Goal: Task Accomplishment & Management: Use online tool/utility

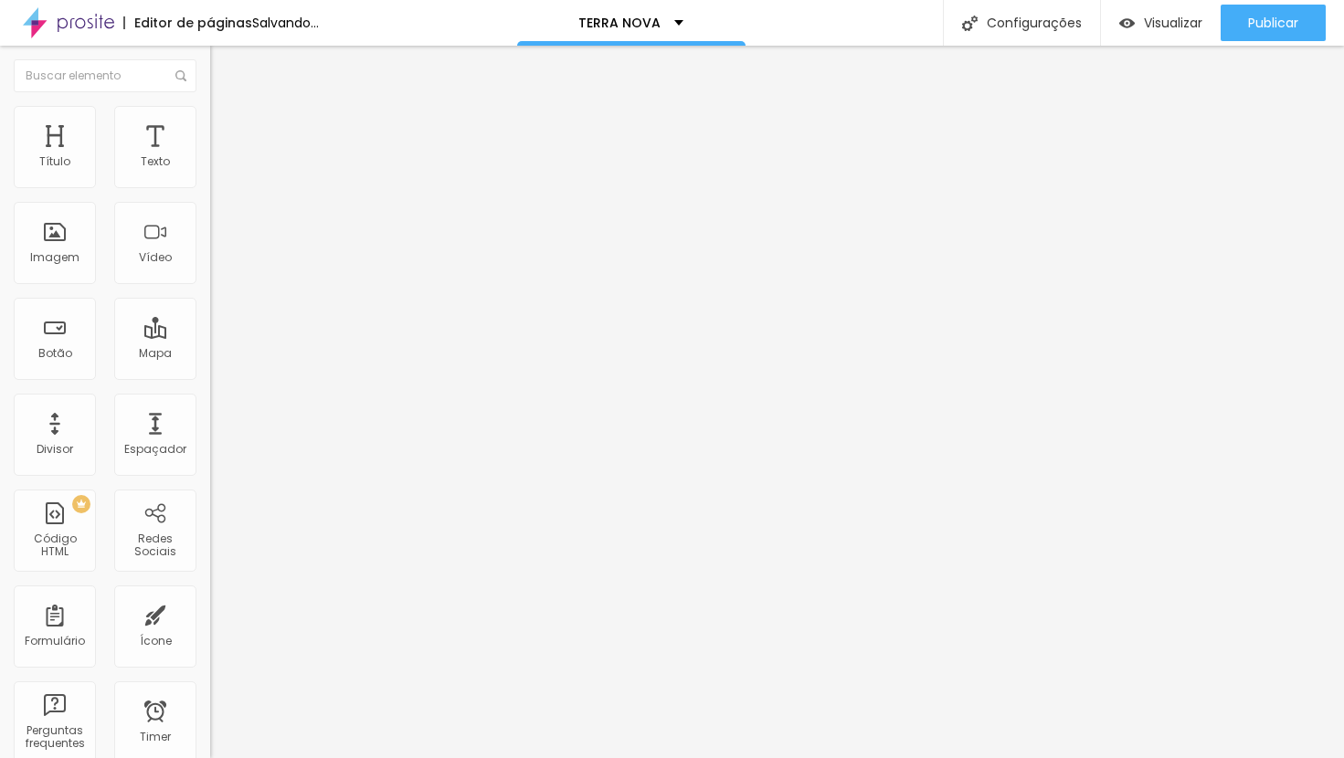
click at [223, 168] on span "Trocar icone" at bounding box center [263, 161] width 81 height 16
type input "barra"
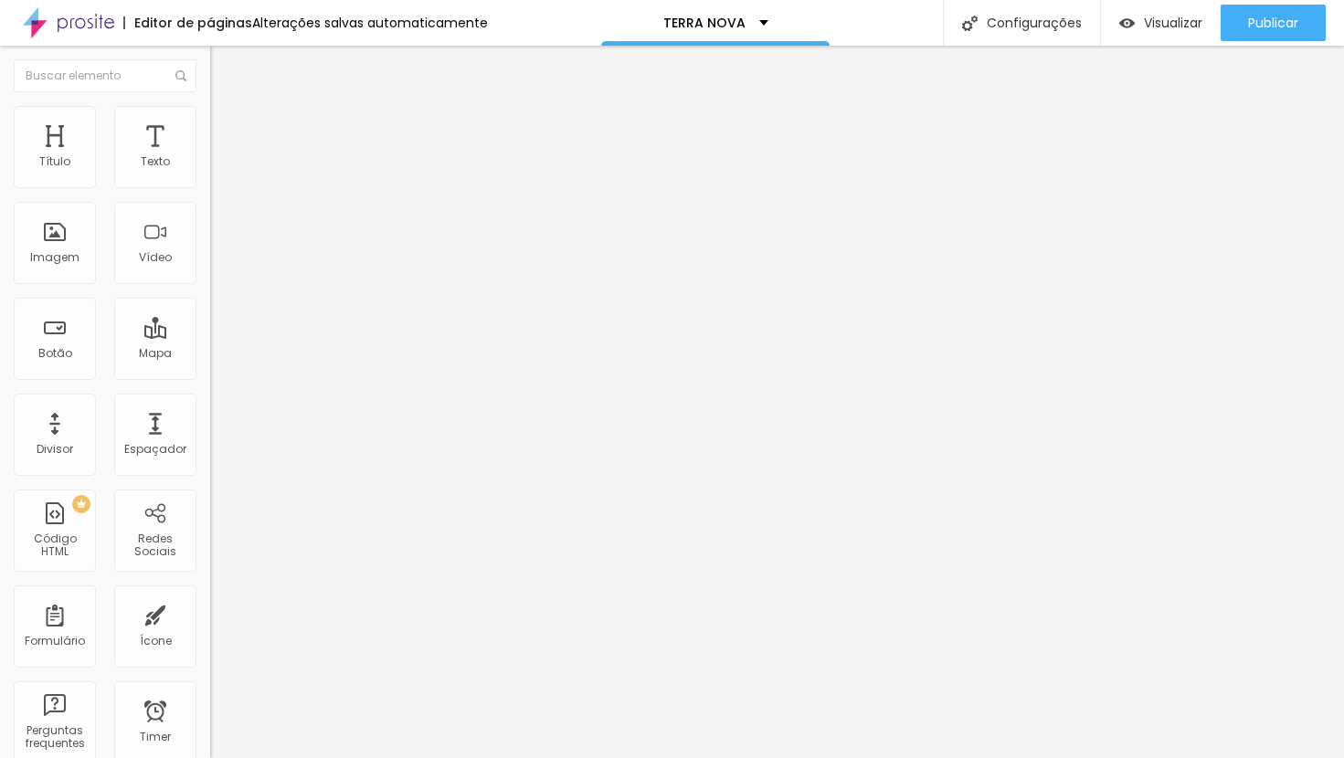
type input "46"
type input "48"
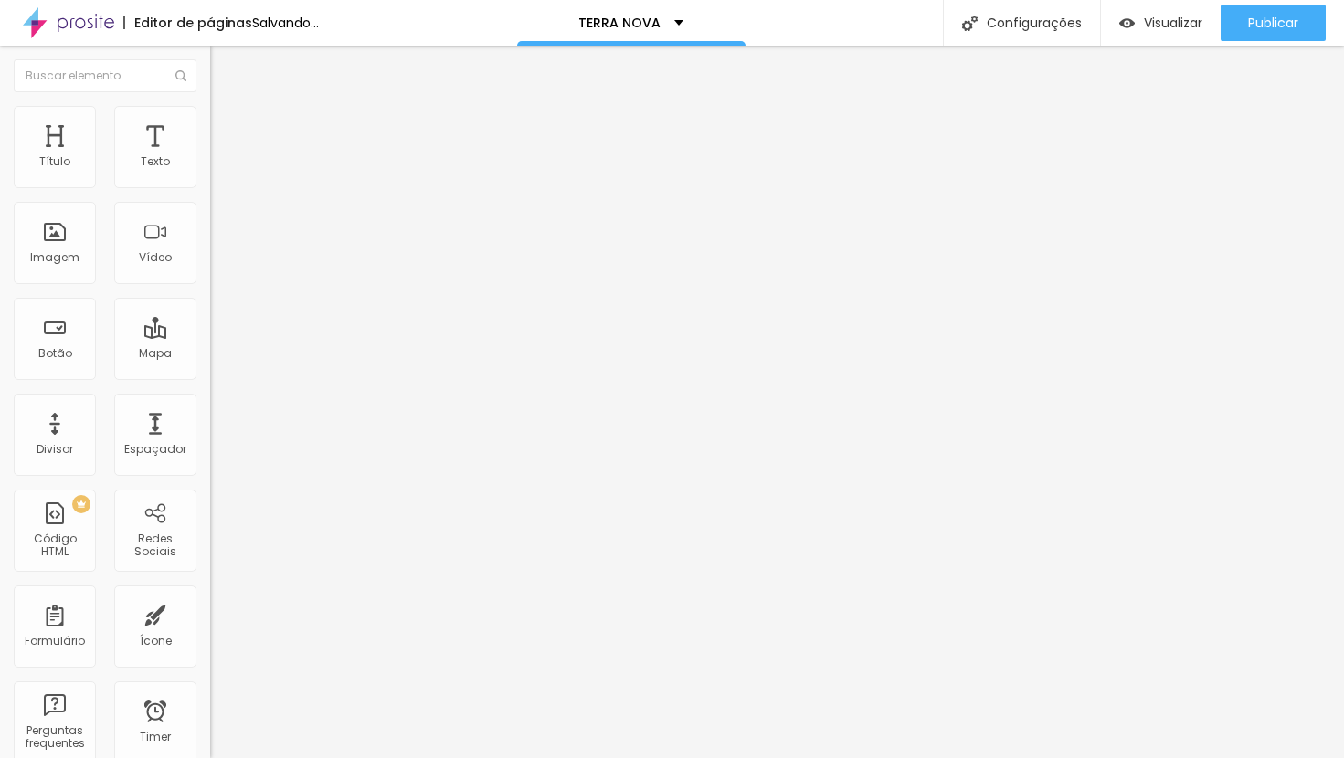
type input "50"
type input "52"
type input "54"
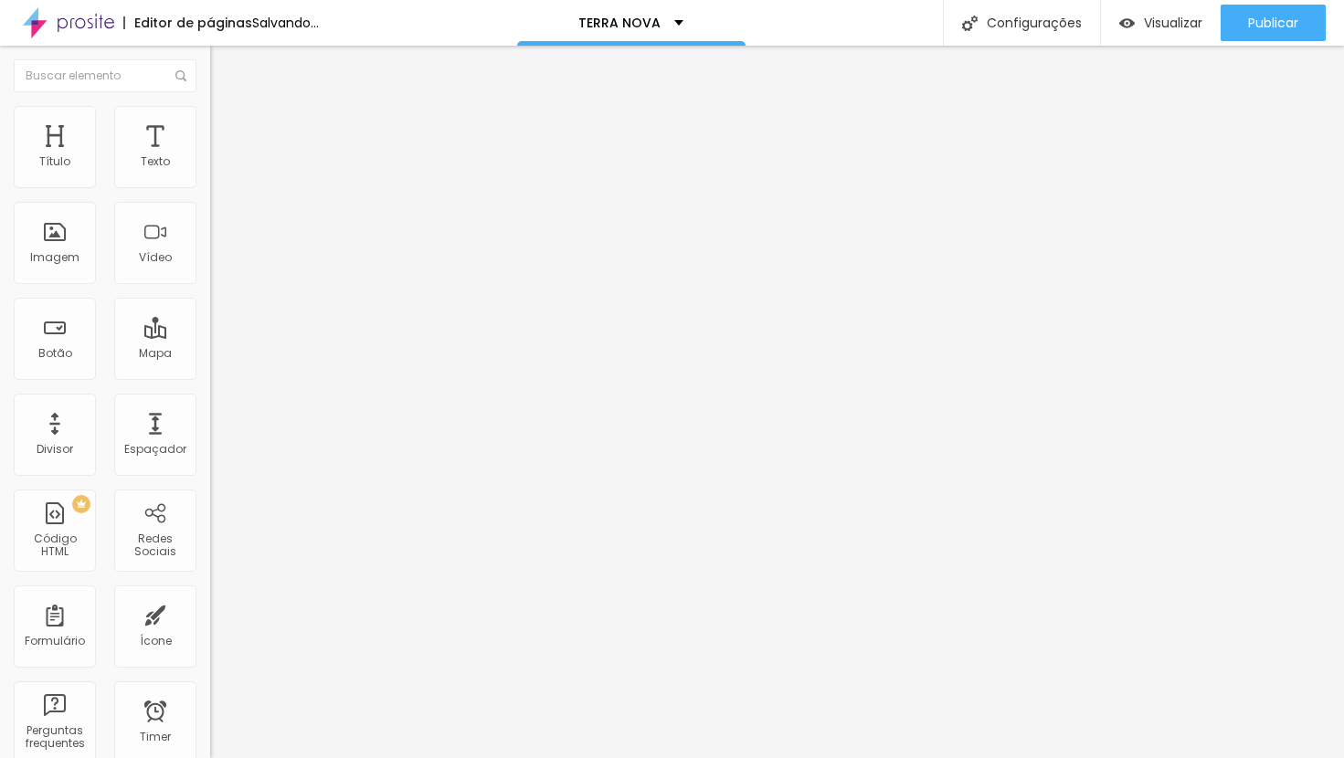
type input "54"
type input "56"
type input "58"
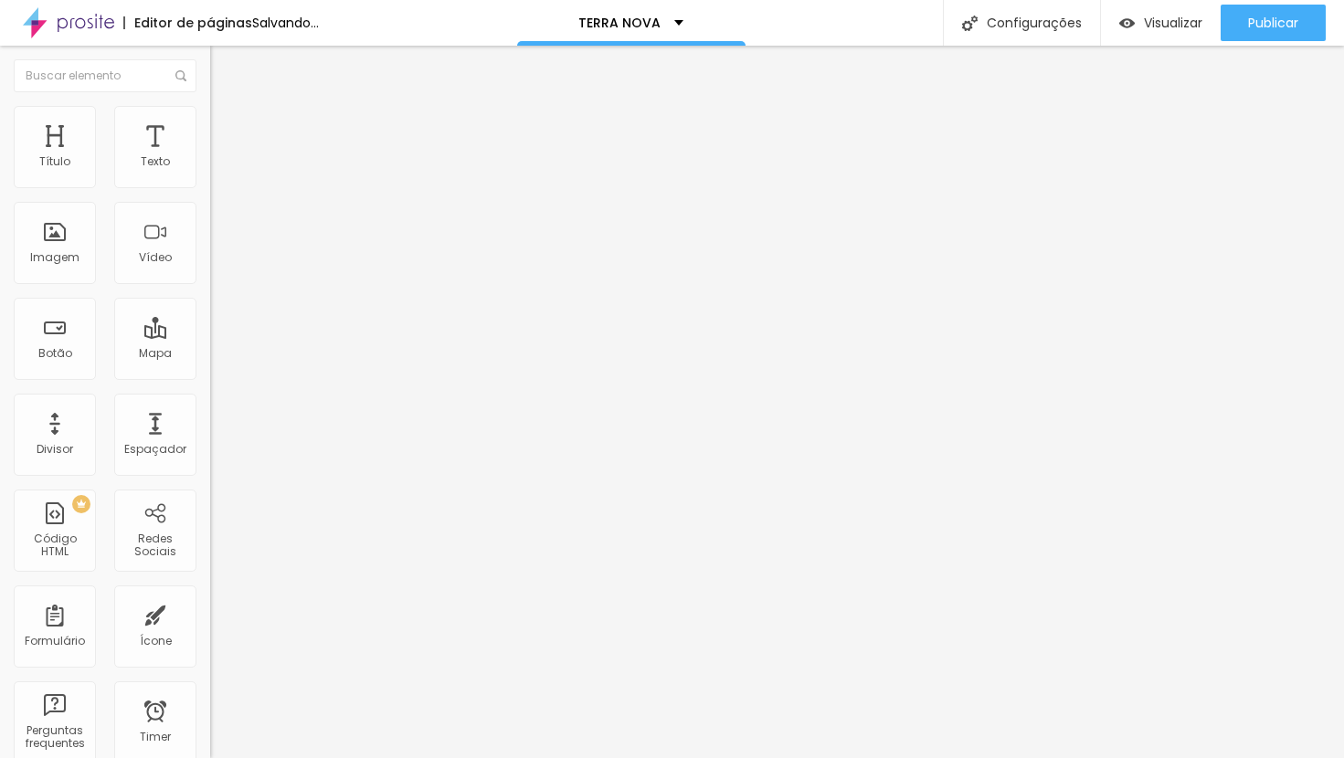
type input "60"
type input "62"
type input "64"
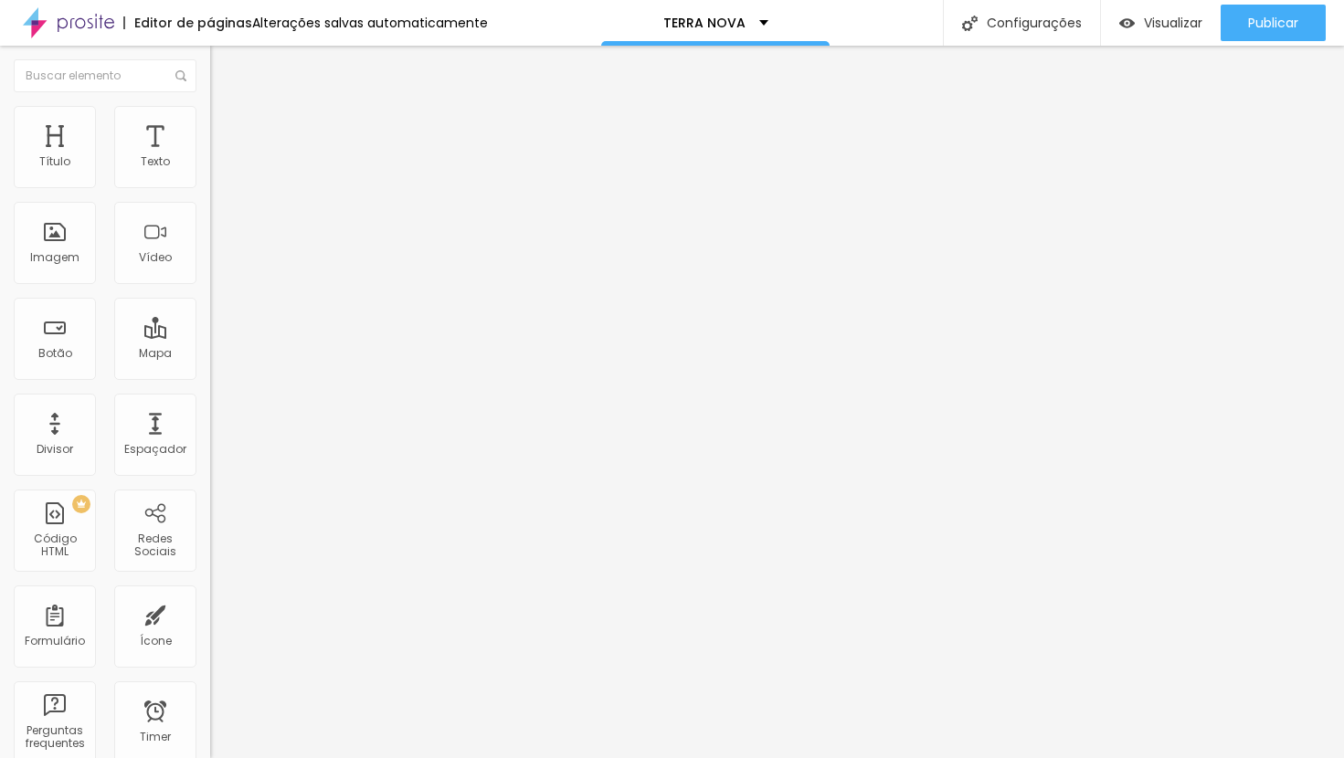
type input "64"
type input "66"
type input "68"
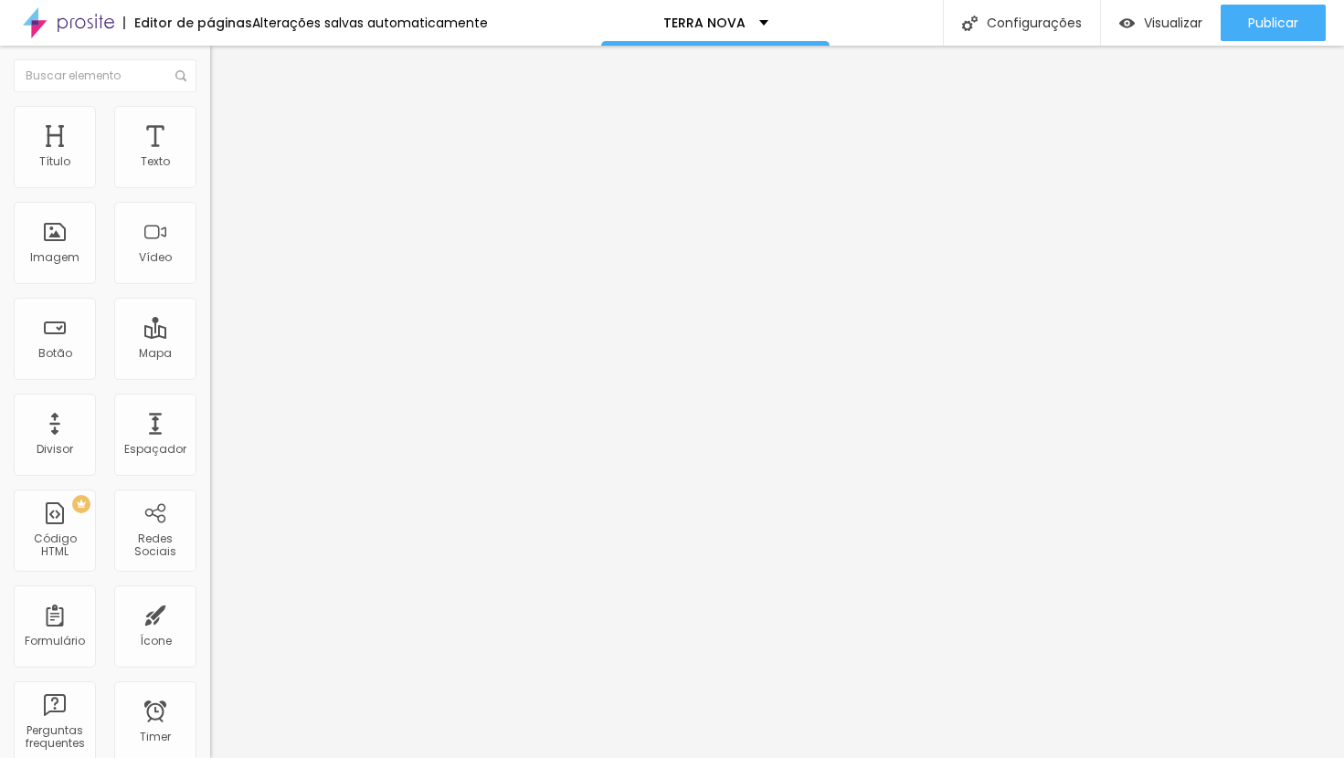
type input "70"
type input "72"
type input "74"
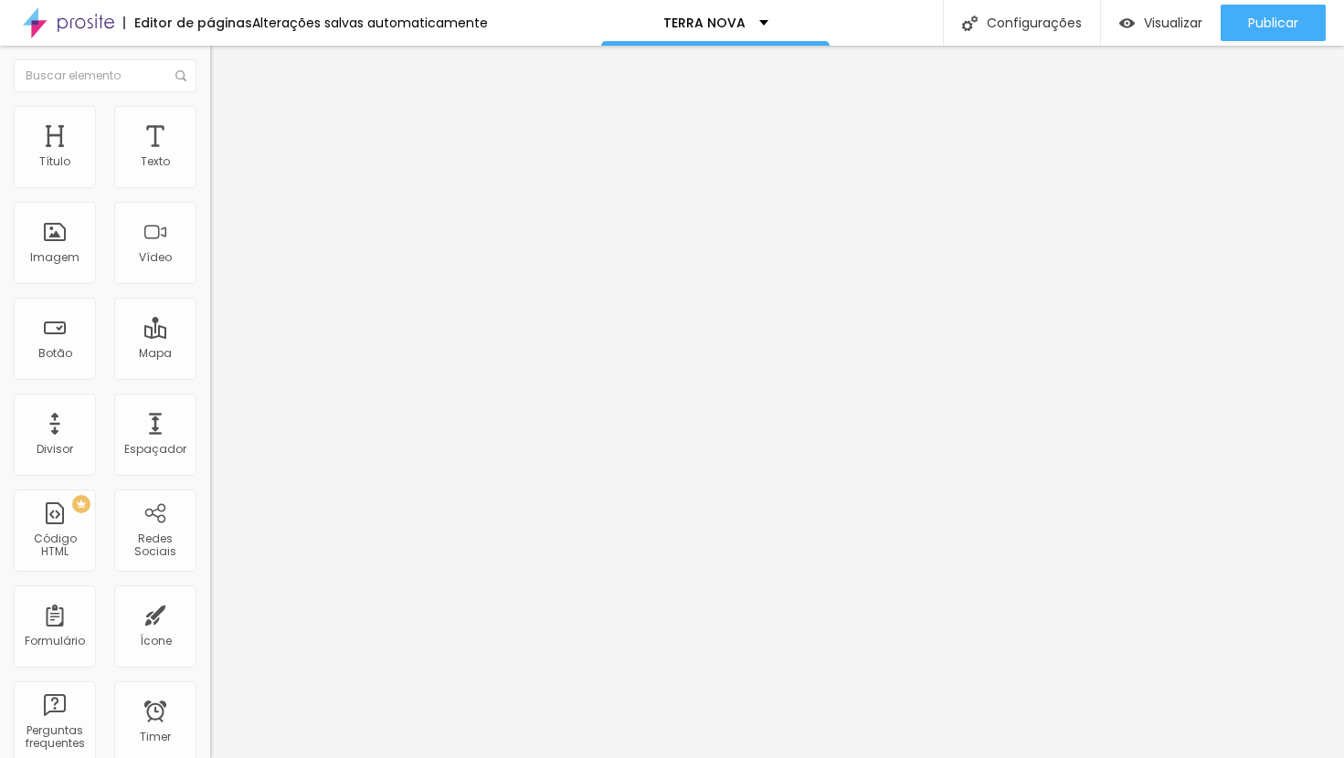
type input "74"
type input "76"
type input "78"
drag, startPoint x: 73, startPoint y: 336, endPoint x: 122, endPoint y: 344, distance: 50.0
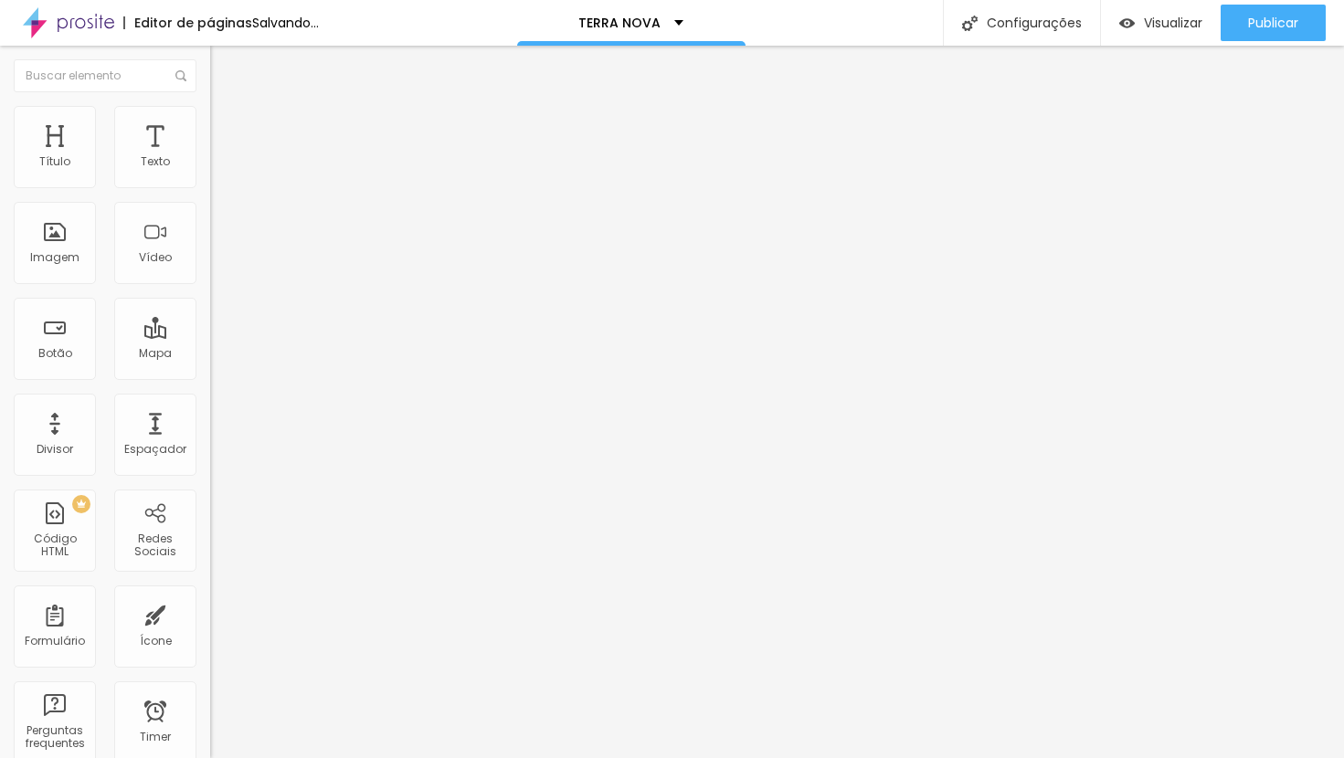
type input "78"
click at [210, 211] on input "range" at bounding box center [269, 203] width 118 height 15
click at [227, 129] on span "Avançado" at bounding box center [257, 137] width 60 height 16
type input "0"
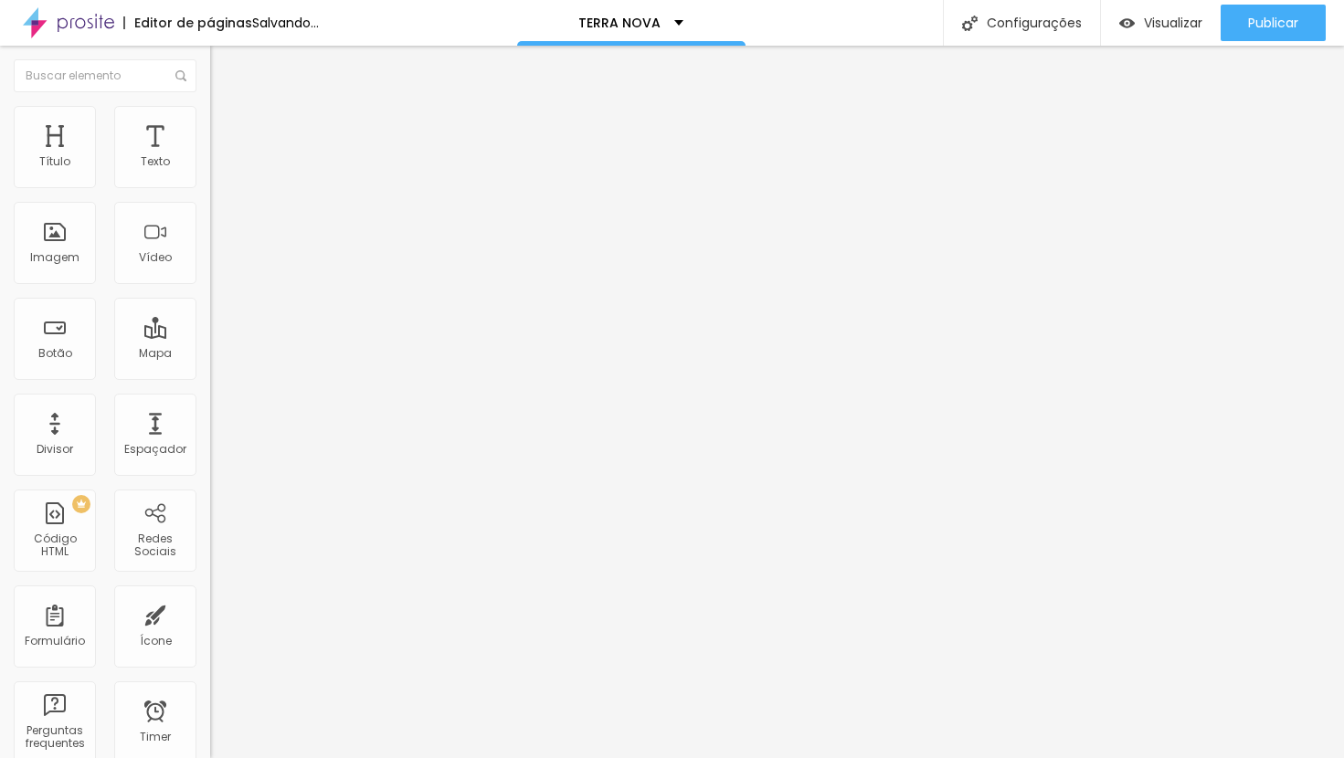
drag, startPoint x: 49, startPoint y: 213, endPoint x: -24, endPoint y: 219, distance: 73.4
type input "0"
click at [210, 613] on input "range" at bounding box center [269, 620] width 118 height 15
type input "1"
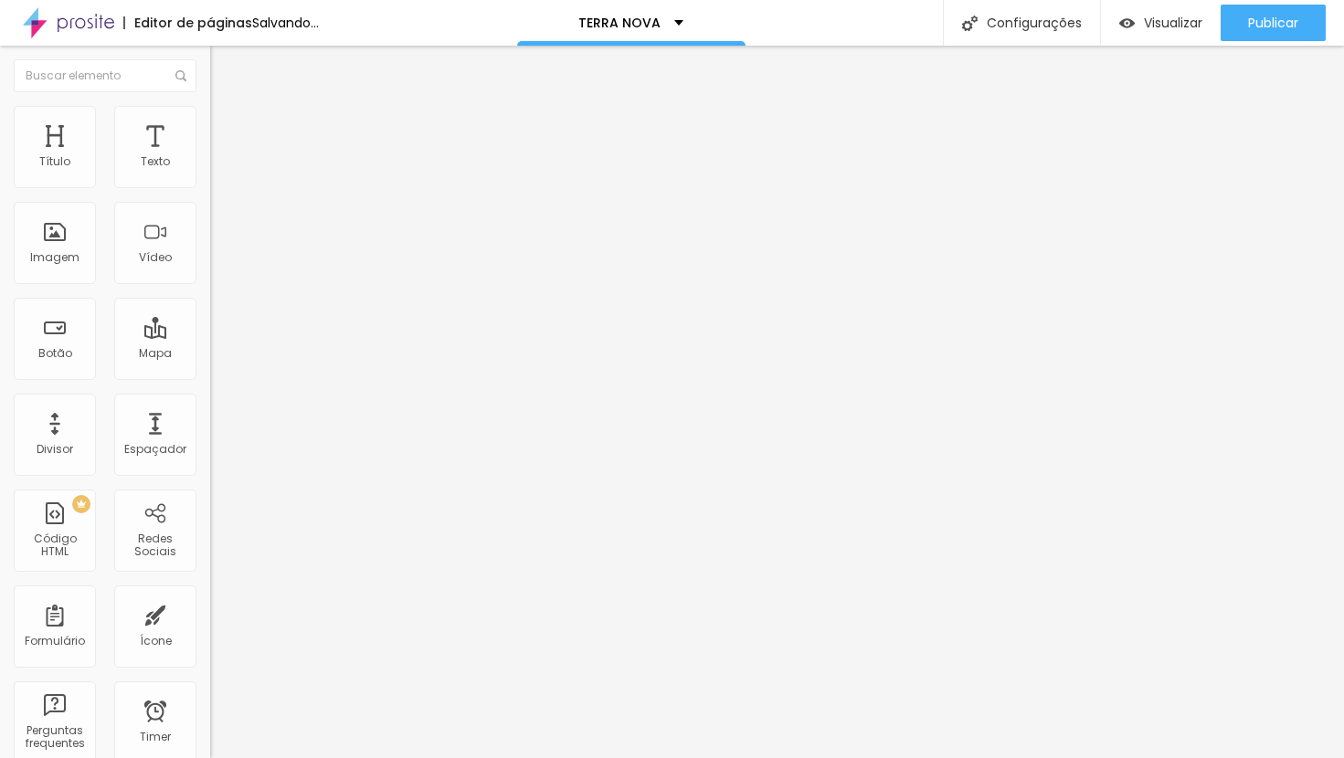
type input "0"
drag, startPoint x: 52, startPoint y: 179, endPoint x: -21, endPoint y: 190, distance: 73.9
type input "0"
click at [210, 354] on input "range" at bounding box center [269, 361] width 118 height 15
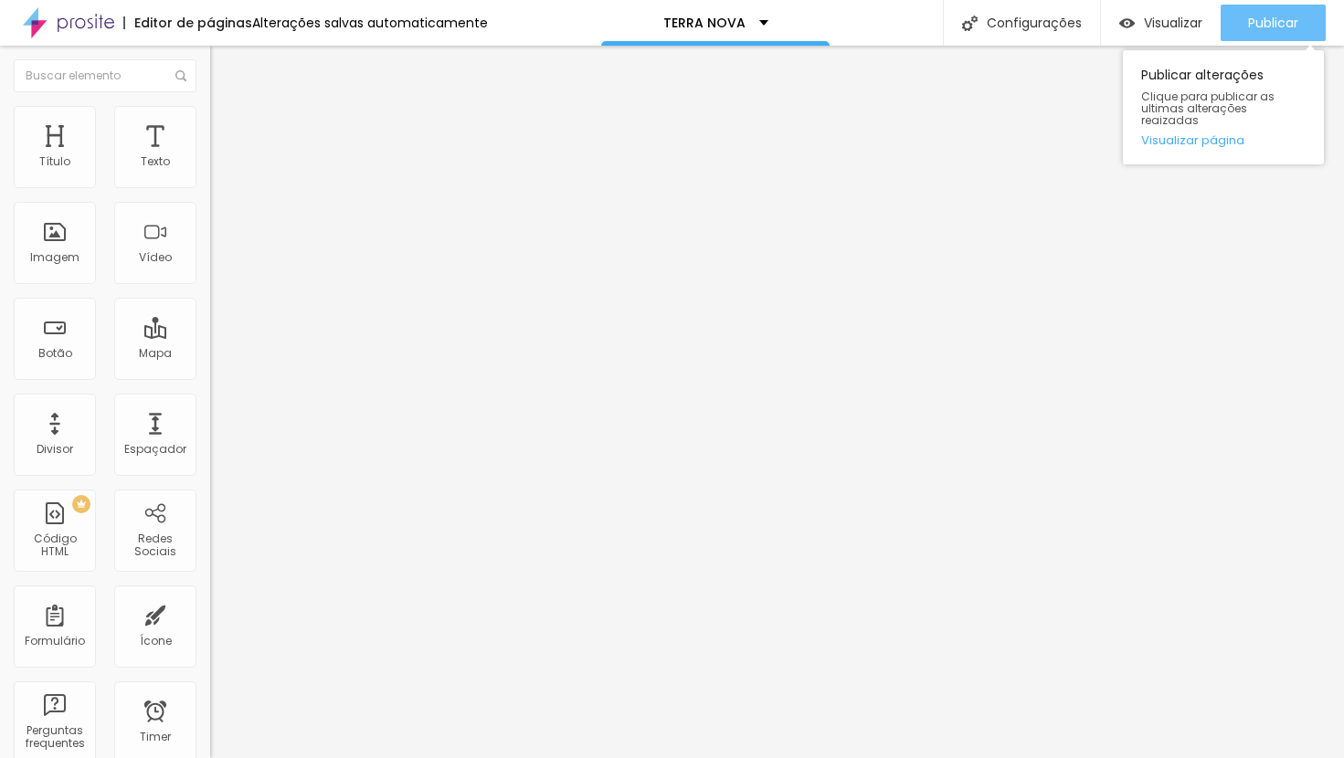
click at [1263, 22] on span "Publicar" at bounding box center [1273, 23] width 50 height 15
